Goal: Check status: Check status

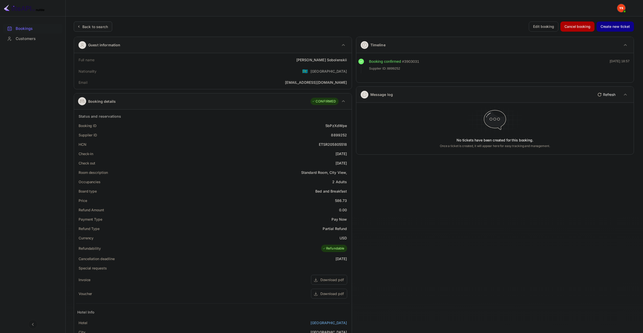
click at [98, 22] on div "Back to search" at bounding box center [93, 26] width 38 height 10
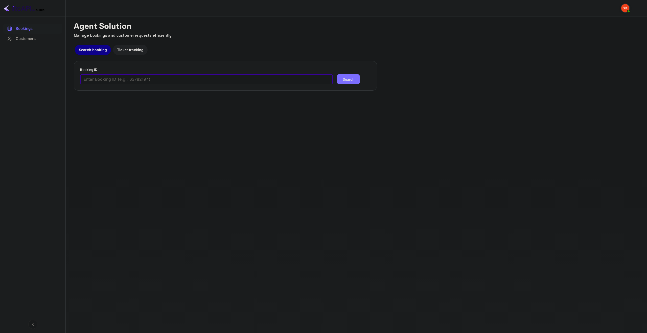
click at [157, 77] on input "text" at bounding box center [206, 79] width 253 height 10
paste input "9526730"
type input "9526730"
click at [337, 74] on button "Search" at bounding box center [348, 79] width 23 height 10
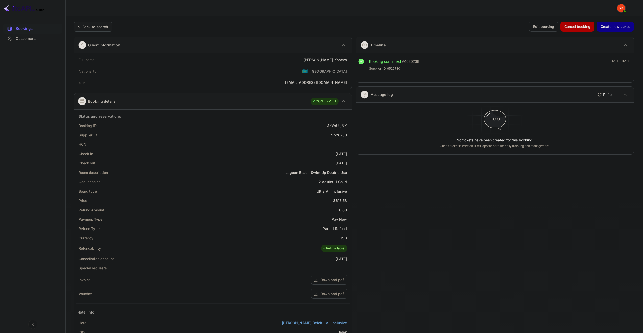
click at [95, 27] on div "Back to search" at bounding box center [95, 26] width 26 height 5
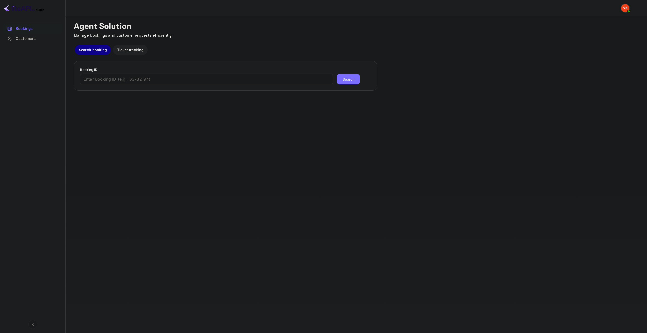
paste input "9526944"
click at [144, 79] on input "9526944" at bounding box center [206, 79] width 253 height 10
type input "9526944"
click at [337, 74] on button "Search" at bounding box center [348, 79] width 23 height 10
